Goal: Information Seeking & Learning: Compare options

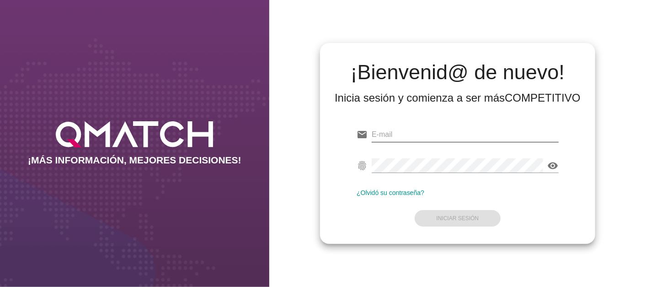
click at [418, 138] on input "email" at bounding box center [465, 134] width 187 height 15
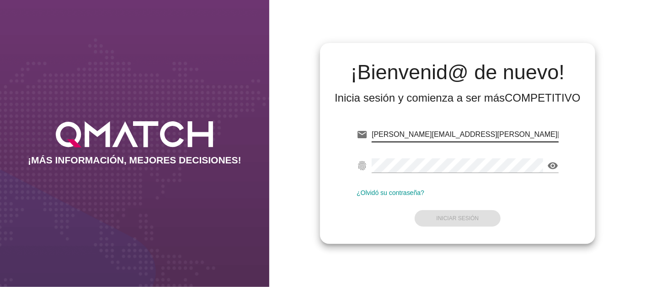
type input "[PERSON_NAME][EMAIL_ADDRESS][PERSON_NAME][DOMAIN_NAME]"
click at [548, 50] on div "¡Bienvenid@ de nuevo! Inicia sesión y comienza a ser más COMPETITIVO" at bounding box center [458, 81] width 261 height 62
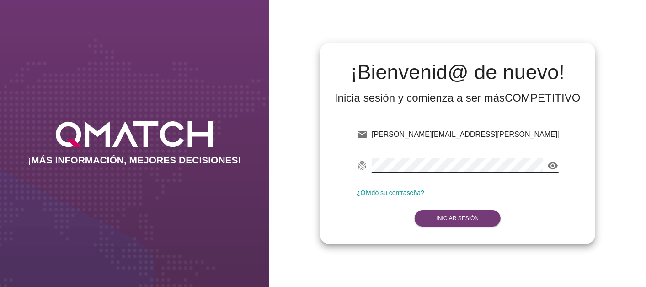
click at [467, 224] on button "Iniciar Sesión" at bounding box center [458, 218] width 86 height 16
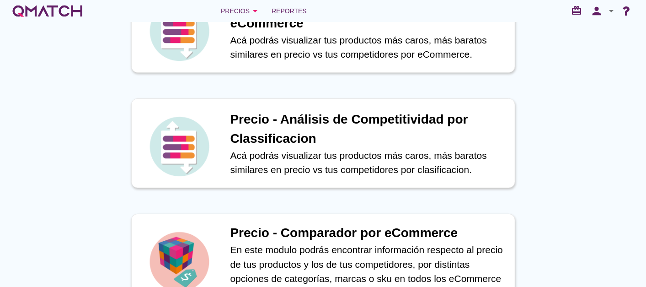
scroll to position [305, 0]
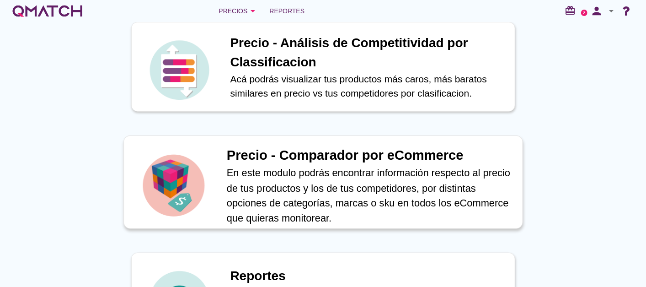
click at [394, 161] on h1 "Precio - Comparador por eCommerce" at bounding box center [369, 155] width 286 height 20
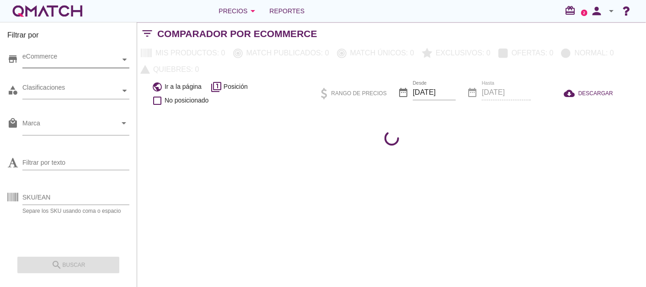
click at [44, 55] on div "eCommerce" at bounding box center [71, 60] width 98 height 10
click at [60, 68] on div "eCommerce [GEOGRAPHIC_DATA]" at bounding box center [75, 60] width 107 height 16
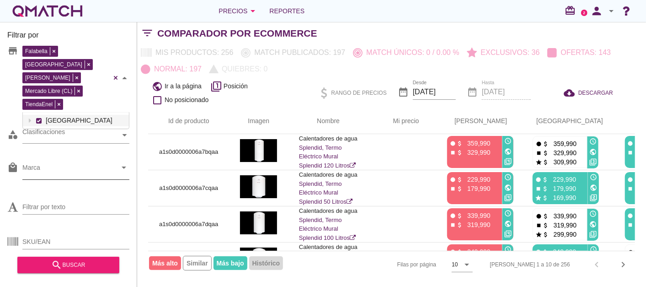
scroll to position [13, 0]
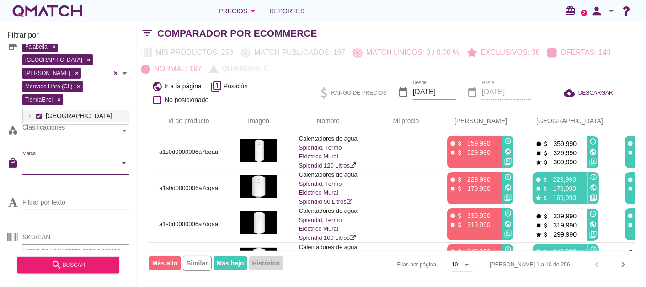
click at [84, 158] on input "Marca" at bounding box center [69, 165] width 94 height 15
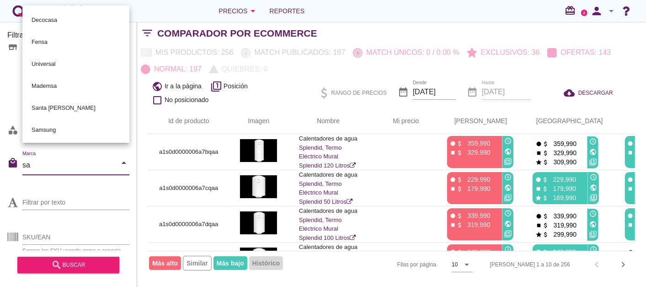
type input "[PERSON_NAME]"
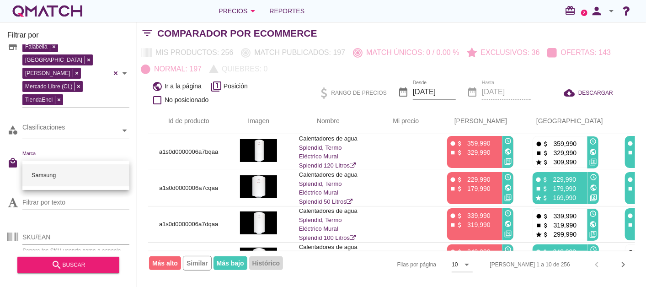
click at [63, 179] on div "Samsung" at bounding box center [76, 175] width 92 height 22
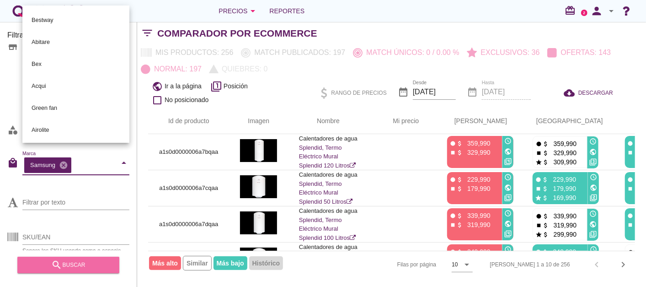
click at [78, 258] on button "search buscar" at bounding box center [68, 265] width 102 height 16
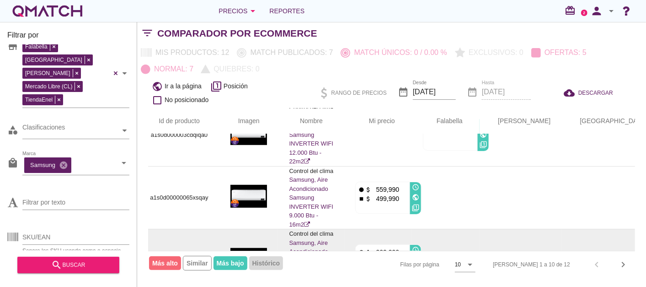
scroll to position [474, 9]
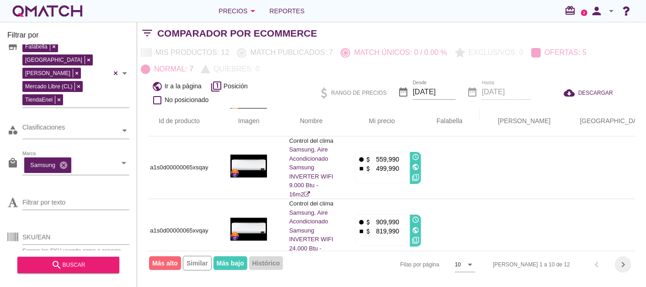
click at [622, 263] on icon "chevron_right" at bounding box center [623, 264] width 11 height 11
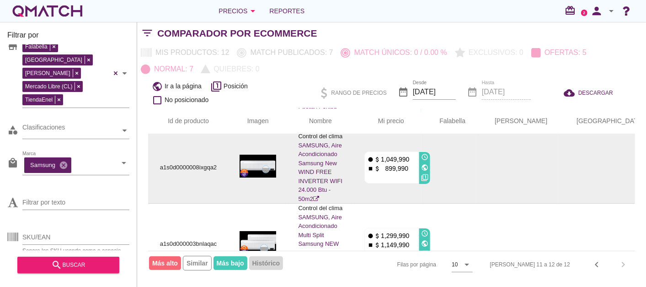
scroll to position [81, 0]
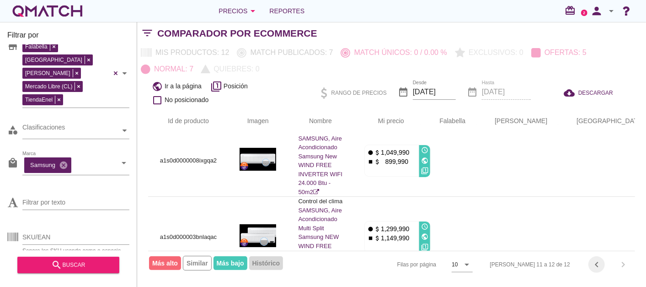
click at [601, 264] on icon "chevron_left" at bounding box center [597, 264] width 11 height 11
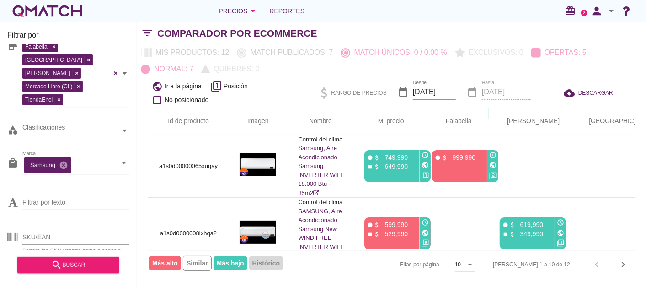
scroll to position [118, 0]
